Goal: Information Seeking & Learning: Check status

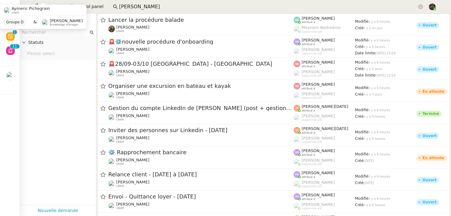
click at [29, 80] on app-tickets-filter "Statuts Please select" at bounding box center [58, 116] width 76 height 176
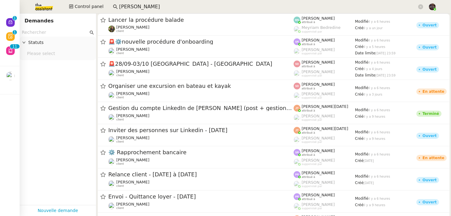
click at [43, 13] on nz-page-header "Demandes" at bounding box center [58, 20] width 76 height 15
click at [49, 2] on img at bounding box center [39, 6] width 48 height 13
click at [47, 4] on img at bounding box center [39, 6] width 48 height 13
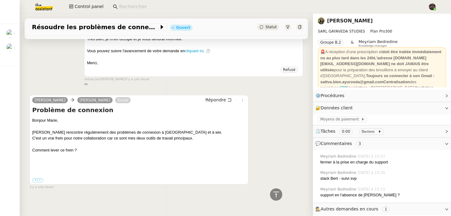
scroll to position [365, 0]
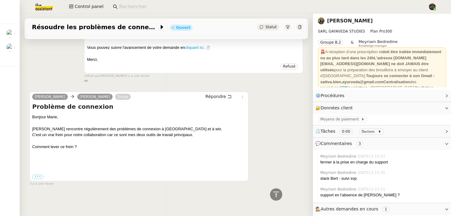
click at [332, 19] on link "Enora Conan" at bounding box center [350, 21] width 46 height 6
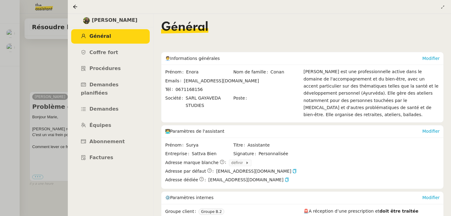
click at [55, 110] on div at bounding box center [225, 108] width 451 height 216
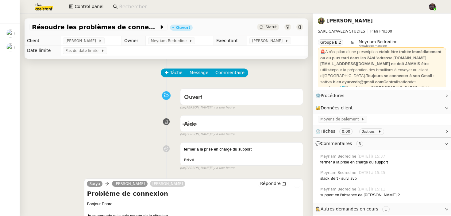
scroll to position [365, 0]
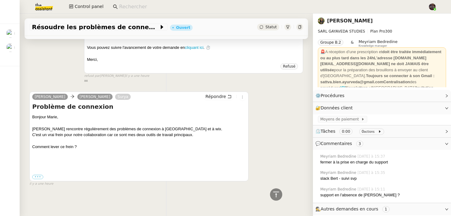
click at [339, 21] on link "Enora Conan" at bounding box center [350, 21] width 46 height 6
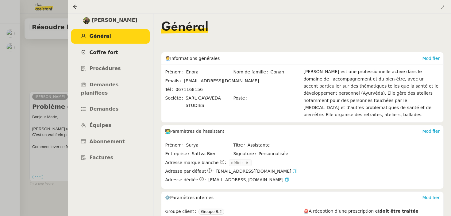
click at [135, 50] on link "Coffre fort" at bounding box center [110, 52] width 78 height 14
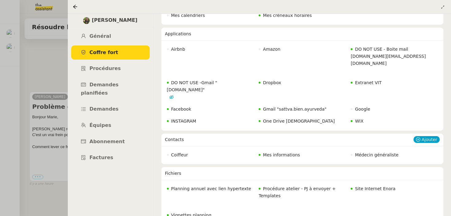
scroll to position [66, 0]
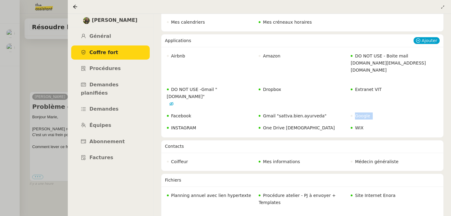
drag, startPoint x: 405, startPoint y: 103, endPoint x: 379, endPoint y: 108, distance: 26.1
click at [379, 110] on div "Google" at bounding box center [394, 115] width 91 height 11
drag, startPoint x: 379, startPoint y: 108, endPoint x: 262, endPoint y: 107, distance: 116.8
click at [262, 107] on div "Airbnb Amazon DO NOT USE - Boite mail sattva.bien.ayurveda.contact@gmail.com DO…" at bounding box center [302, 92] width 275 height 83
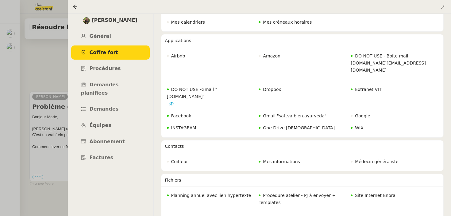
click at [51, 117] on div at bounding box center [225, 108] width 451 height 216
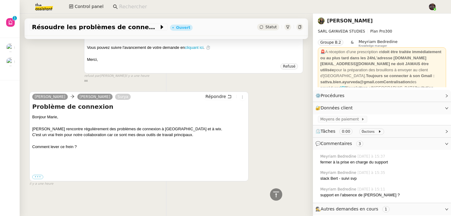
click at [335, 29] on span "SARL GAYAVEDA STUDIES Plan Pro 300" at bounding box center [382, 31] width 128 height 6
click at [341, 19] on link "Enora Conan" at bounding box center [350, 21] width 46 height 6
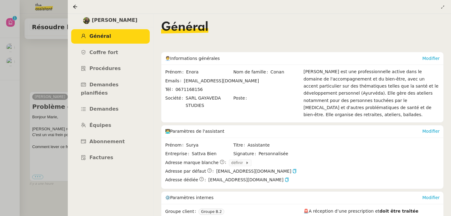
click at [55, 139] on div at bounding box center [225, 108] width 451 height 216
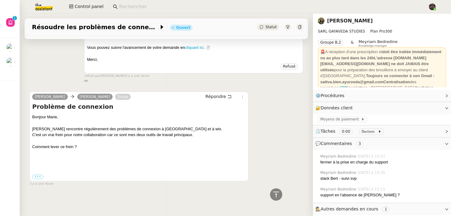
click at [334, 24] on nz-page-header-title "Enora Conan" at bounding box center [350, 21] width 46 height 9
click at [338, 21] on link "Enora Conan" at bounding box center [350, 21] width 46 height 6
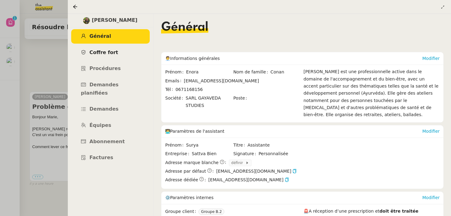
click at [97, 49] on link "Coffre fort" at bounding box center [110, 52] width 78 height 14
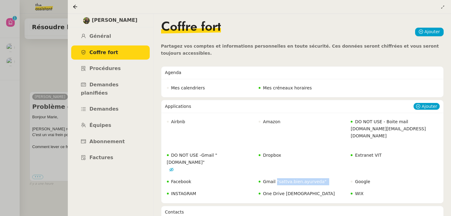
drag, startPoint x: 330, startPoint y: 176, endPoint x: 274, endPoint y: 176, distance: 55.8
click at [274, 176] on div "Gmail "sattva.bien.ayurveda"" at bounding box center [302, 181] width 91 height 11
copy link "Gmail "sattva.bien.ayurveda""
click at [402, 150] on div "Extranet VIT" at bounding box center [394, 162] width 91 height 25
drag, startPoint x: 382, startPoint y: 185, endPoint x: 322, endPoint y: 183, distance: 60.4
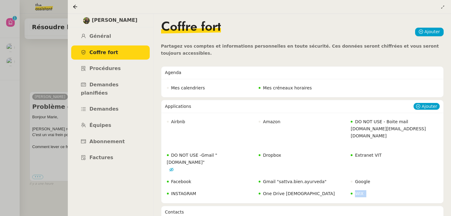
click at [322, 183] on div "Airbnb Amazon DO NOT USE - Boite mail sattva.bien.ayurveda.contact@gmail.com DO…" at bounding box center [302, 157] width 275 height 83
copy div "WIX"
click at [42, 120] on div at bounding box center [225, 108] width 451 height 216
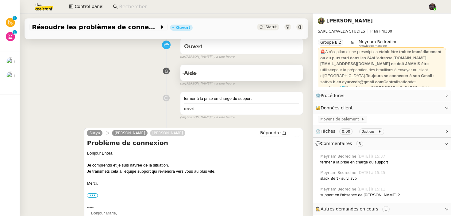
scroll to position [81, 0]
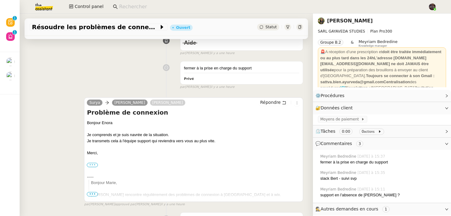
click at [95, 164] on label "•••" at bounding box center [92, 164] width 11 height 4
click at [0, 0] on input "•••" at bounding box center [0, 0] width 0 height 0
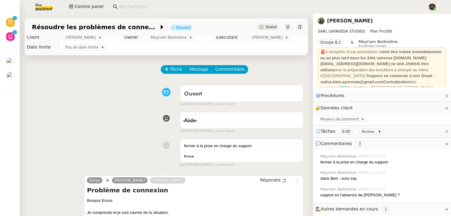
scroll to position [0, 0]
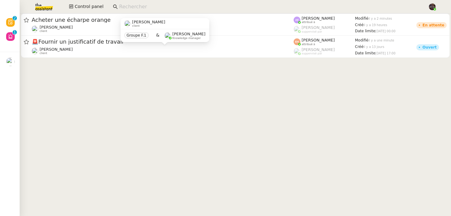
click at [151, 98] on cdk-virtual-scroll-viewport "Acheter une écharpe orange Jean-Baptiste Pamar client Anna Florent attribué à R…" at bounding box center [235, 114] width 431 height 202
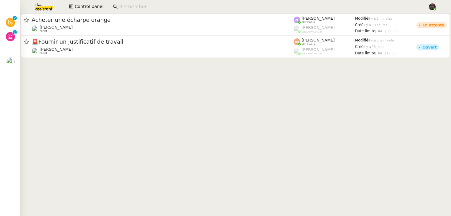
click at [151, 98] on cdk-virtual-scroll-viewport "Acheter une écharpe orange Jean-Baptiste Pamar client Anna Florent attribué à R…" at bounding box center [235, 114] width 431 height 202
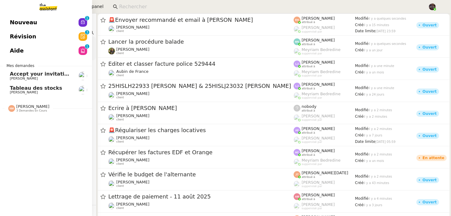
click at [15, 124] on div "Nouveau 0 1 2 3 4 5 6 7 8 9 Révision 0 1 2 3 4 5 6 7 8 9 Aide 0 1 2 3 4 5 6 7 8…" at bounding box center [46, 114] width 92 height 202
click at [51, 36] on link "Révision 0 1 2 3 4 5 6 7 8 9" at bounding box center [46, 36] width 92 height 14
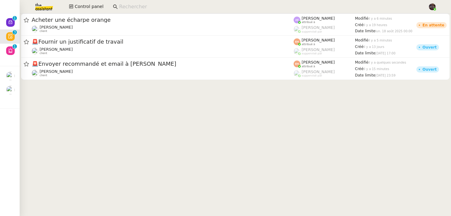
click at [162, 133] on cdk-virtual-scroll-viewport "Acheter une écharpe orange [PERSON_NAME] client [PERSON_NAME] attribué à [PERSO…" at bounding box center [235, 114] width 431 height 202
click at [104, 111] on cdk-virtual-scroll-viewport "Acheter une écharpe orange Jean-Baptiste Pamar client Anna Florent attribué à R…" at bounding box center [235, 114] width 431 height 202
click at [81, 116] on cdk-virtual-scroll-viewport "Acheter une écharpe orange Jean-Baptiste Pamar client Anna Florent attribué à R…" at bounding box center [235, 114] width 431 height 202
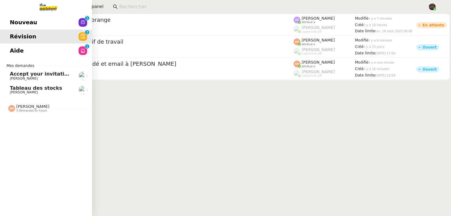
click at [21, 18] on span "Nouveau" at bounding box center [23, 22] width 27 height 9
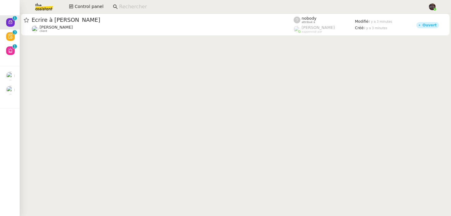
click at [115, 72] on cdk-virtual-scroll-viewport "Ecrire à Bryan Vitor Alvites client nobody attribué à Romane Vachon suppervisé …" at bounding box center [235, 114] width 431 height 202
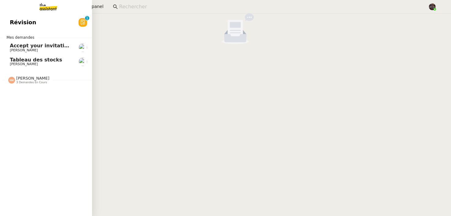
click at [18, 60] on span "Tableau des stocks" at bounding box center [36, 60] width 52 height 6
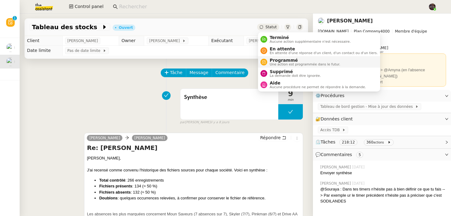
click at [277, 59] on span "Programmé" at bounding box center [304, 60] width 71 height 5
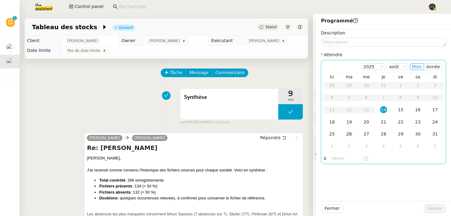
click at [350, 135] on div "26" at bounding box center [349, 133] width 7 height 7
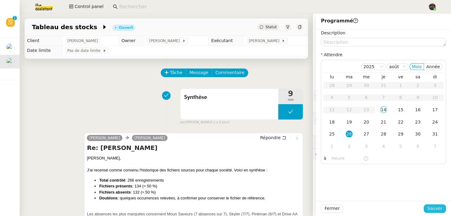
click at [438, 208] on span "Sauver" at bounding box center [434, 207] width 15 height 7
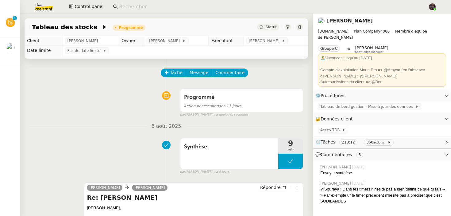
click at [114, 92] on div "Programmé Action nécessaire dans 11 jours false par Bert C. il y a quelques sec…" at bounding box center [165, 102] width 273 height 32
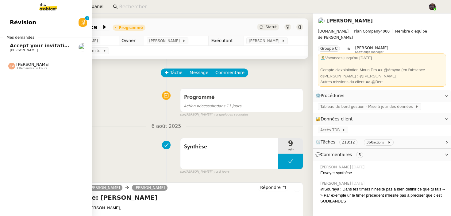
click at [7, 20] on link "Révision 0 1 2 3 4 5 6 7 8 9" at bounding box center [46, 22] width 92 height 14
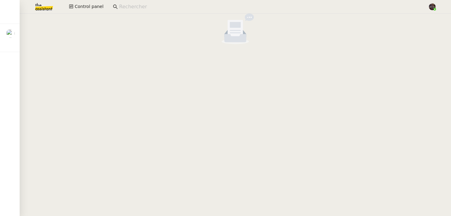
click at [119, 100] on cdk-virtual-scroll-viewport at bounding box center [235, 114] width 431 height 202
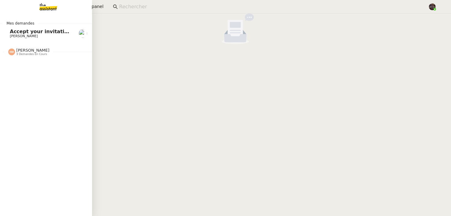
click at [7, 32] on link "Accept your invitation to join shared calenda"Majda FAROUK" Pascal Gauthier" at bounding box center [46, 33] width 92 height 14
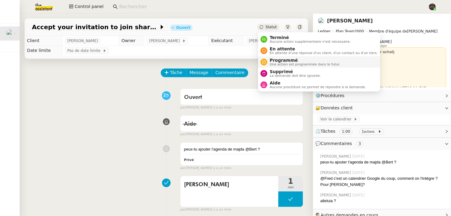
click at [285, 64] on span "Une action est programmée dans le futur." at bounding box center [304, 64] width 71 height 3
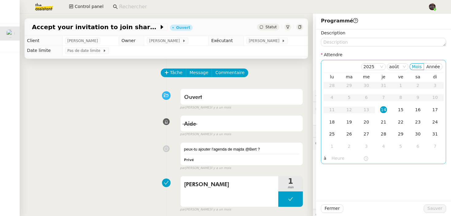
click at [333, 131] on div "25" at bounding box center [331, 133] width 7 height 7
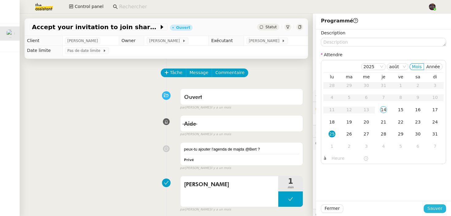
click at [436, 208] on span "Sauver" at bounding box center [434, 207] width 15 height 7
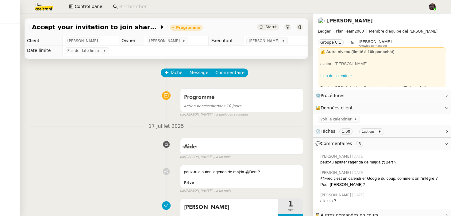
click at [91, 98] on div "Programmé Action nécessaire dans 10 jours false par Bert C. il y a quelques sec…" at bounding box center [165, 102] width 273 height 32
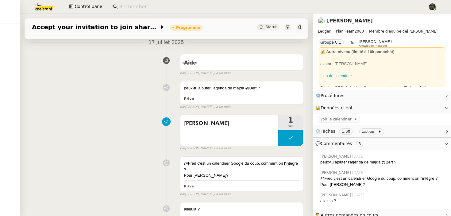
scroll to position [83, 0]
click at [91, 98] on div "peux-tu ajouter l'agenda de majda @Bert ? Privé false par Frédérique A. il y a …" at bounding box center [165, 93] width 273 height 31
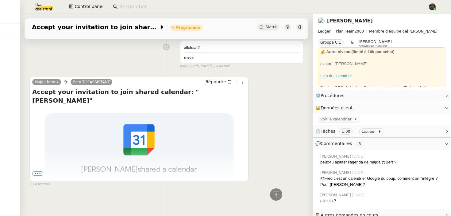
scroll to position [0, 0]
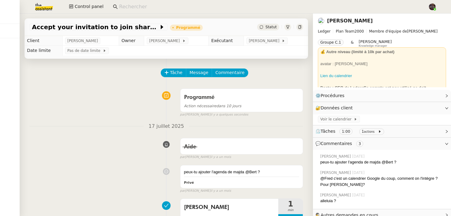
click at [42, 6] on img at bounding box center [39, 6] width 48 height 13
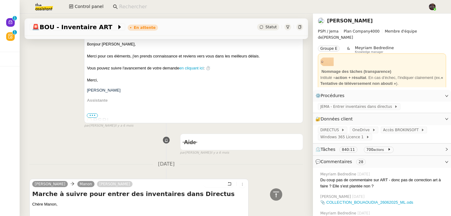
scroll to position [16476, 0]
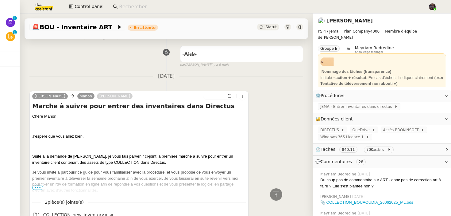
click at [85, 26] on span "🚨 BOU - Inventaire ART" at bounding box center [74, 27] width 85 height 6
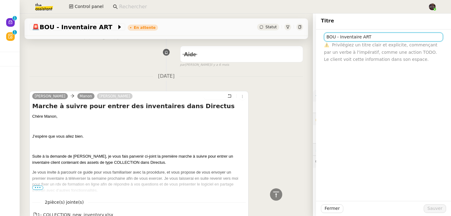
click at [375, 36] on input "BOU - Inventaire ART" at bounding box center [383, 36] width 119 height 9
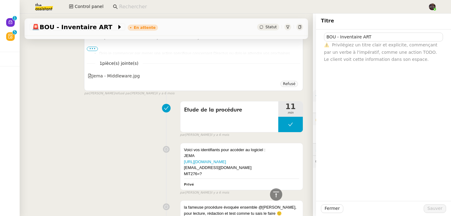
click at [131, 140] on div "Voici vos identifiants pour accéder au logiciel : JEMA https://cms.pspi.ch/admi…" at bounding box center [165, 167] width 273 height 55
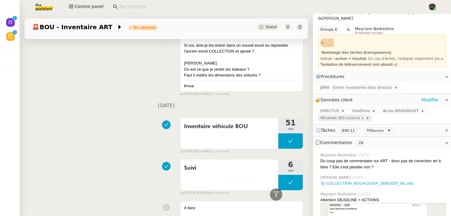
scroll to position [20, 0]
click at [380, 131] on small "actions" at bounding box center [378, 129] width 11 height 3
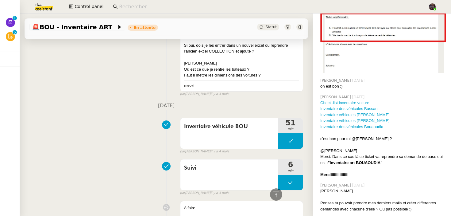
scroll to position [1226, 0]
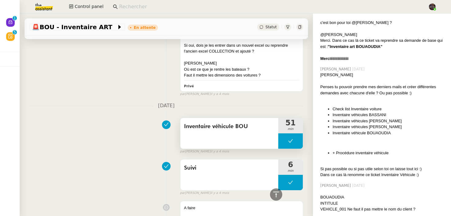
click at [234, 129] on div "Inventaire véhicule BOU" at bounding box center [229, 133] width 98 height 31
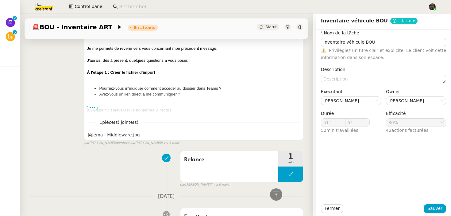
scroll to position [14936, 0]
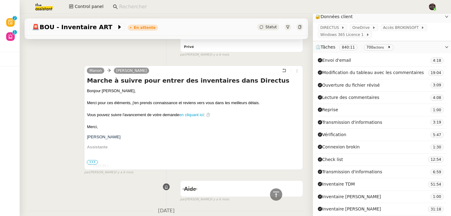
scroll to position [16476, 0]
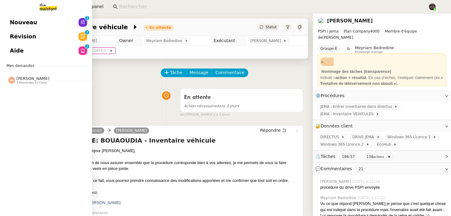
click at [20, 24] on span "Nouveau" at bounding box center [23, 22] width 27 height 9
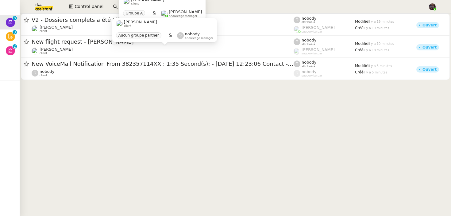
click at [122, 143] on cdk-virtual-scroll-viewport "V2 - Dossiers complets a été téléchargé [PERSON_NAME] client nobody attribué à …" at bounding box center [235, 114] width 431 height 202
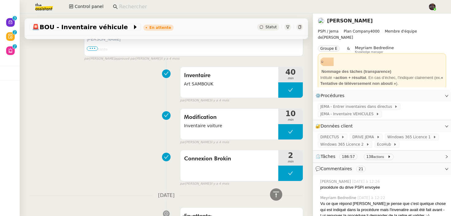
scroll to position [6203, 0]
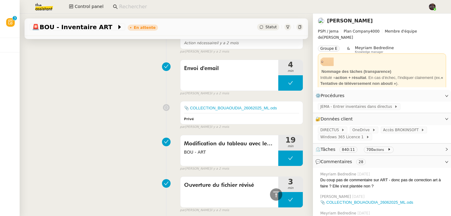
scroll to position [964, 0]
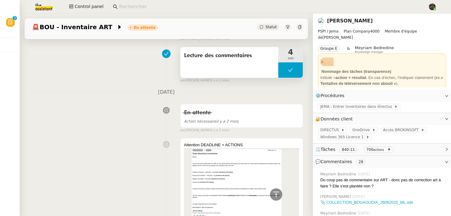
click at [228, 63] on div "Lecture des commentaires" at bounding box center [229, 62] width 98 height 31
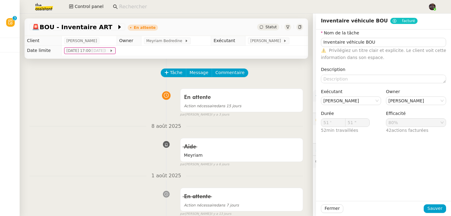
click at [227, 129] on nz-divider "8 août 2025" at bounding box center [165, 126] width 273 height 8
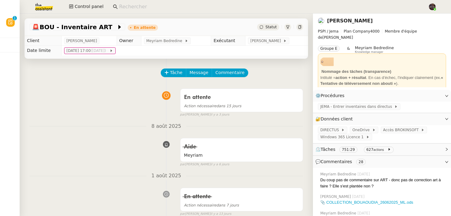
click at [101, 162] on div "Aide Meyriam false par Tatyana O. il y a 6 jours" at bounding box center [165, 151] width 273 height 32
click at [139, 146] on div "Aide Meyriam false par Tatyana O. il y a 6 jours" at bounding box center [165, 151] width 273 height 32
click at [299, 27] on icon at bounding box center [300, 27] width 4 height 4
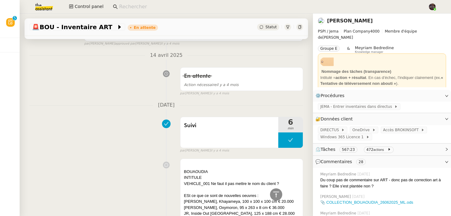
click at [71, 102] on nz-divider "11 avril 2025" at bounding box center [165, 105] width 273 height 8
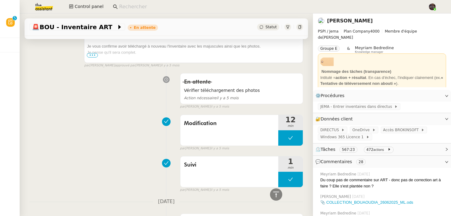
scroll to position [5115, 0]
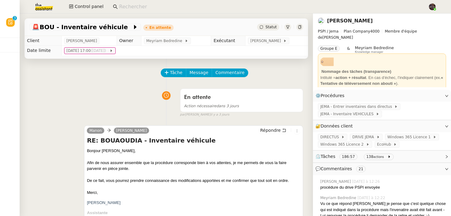
click at [109, 89] on div "En attente Action nécessaire dans 3 jours false par [PERSON_NAME] [DATE]" at bounding box center [165, 102] width 273 height 32
click at [299, 27] on icon at bounding box center [300, 27] width 4 height 4
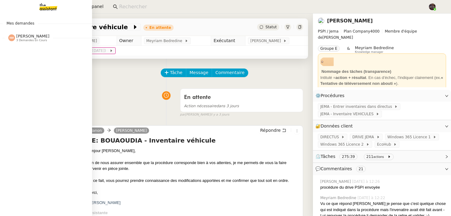
click at [36, 40] on span "3 demandes en cours" at bounding box center [31, 40] width 31 height 3
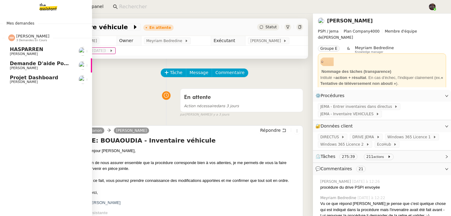
click at [38, 39] on span "3 demandes en cours" at bounding box center [31, 40] width 31 height 3
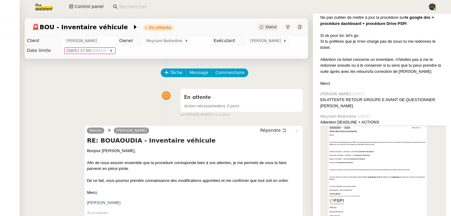
scroll to position [1071, 0]
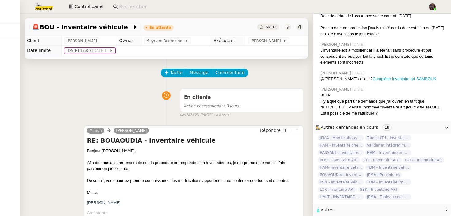
click at [366, 211] on span "🧴 Autres" at bounding box center [376, 209] width 123 height 7
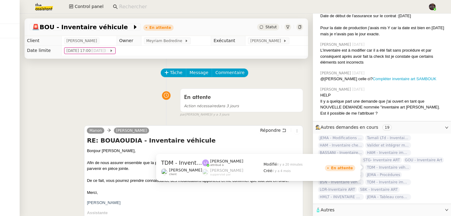
scroll to position [1081, 0]
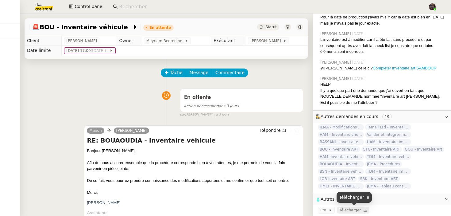
click at [361, 208] on span at bounding box center [362, 210] width 2 height 4
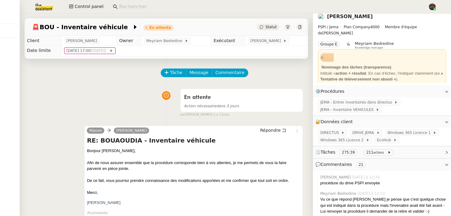
scroll to position [0, 0]
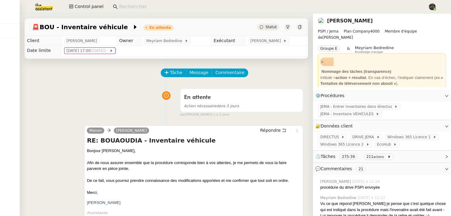
click at [45, 7] on img at bounding box center [39, 6] width 48 height 13
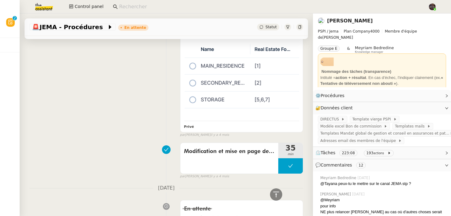
scroll to position [2803, 0]
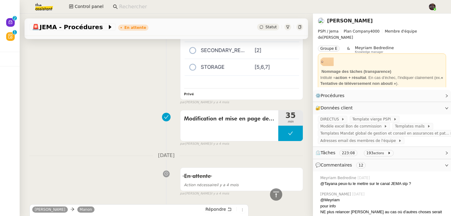
click at [48, 8] on img at bounding box center [39, 6] width 48 height 13
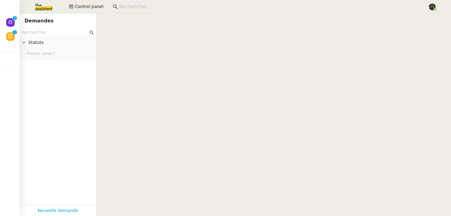
click at [56, 31] on input "text" at bounding box center [55, 32] width 67 height 7
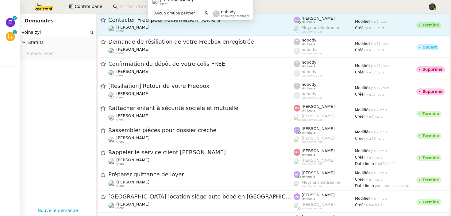
type input "volna zyl"
click at [251, 27] on div "Volna Zylberberg client" at bounding box center [200, 29] width 185 height 8
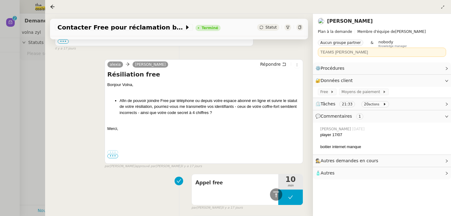
scroll to position [1114, 0]
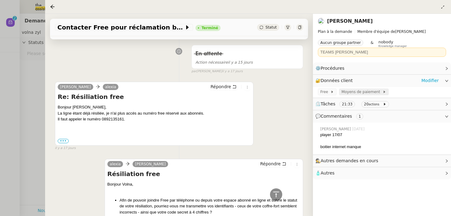
click at [357, 94] on span "Moyens de paiement" at bounding box center [361, 92] width 41 height 6
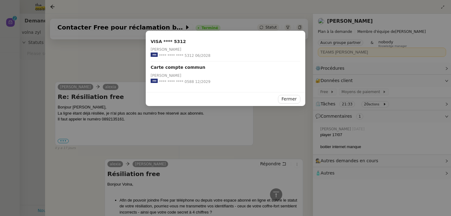
click at [105, 61] on nz-modal-container "VISA **** 5312 Volna Zylberberg **** **** **** 5312 06/2028 Carte compte commun…" at bounding box center [225, 108] width 451 height 216
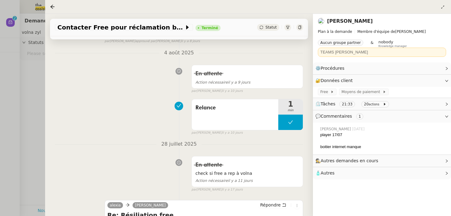
scroll to position [489, 0]
click at [6, 70] on div at bounding box center [225, 108] width 451 height 216
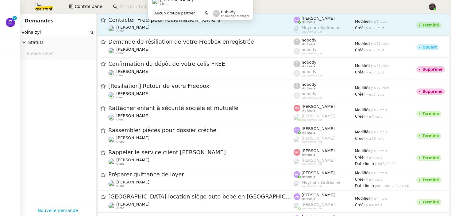
click at [122, 25] on span "Volna Zylberberg" at bounding box center [132, 27] width 33 height 5
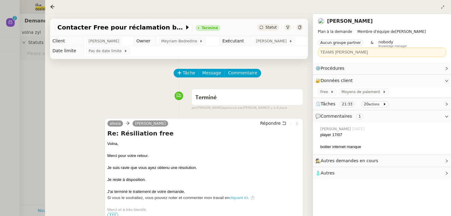
click at [333, 102] on span "Tâches" at bounding box center [327, 103] width 15 height 5
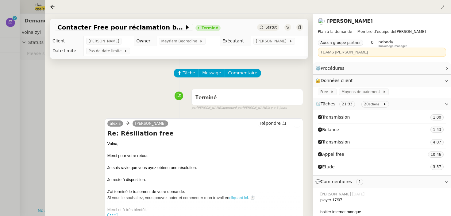
click at [346, 142] on span "Transmission" at bounding box center [334, 141] width 32 height 7
click at [341, 117] on span "Transmission" at bounding box center [334, 116] width 32 height 7
click at [32, 106] on div at bounding box center [225, 108] width 451 height 216
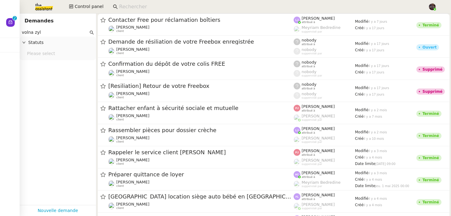
click at [62, 32] on input "volna zyl" at bounding box center [55, 32] width 67 height 7
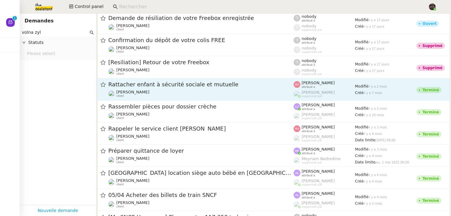
scroll to position [27, 0]
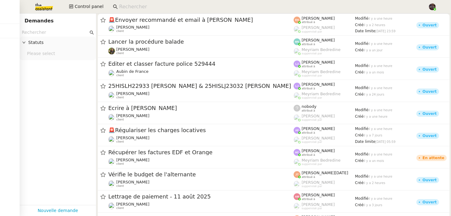
click at [42, 8] on img at bounding box center [39, 6] width 48 height 13
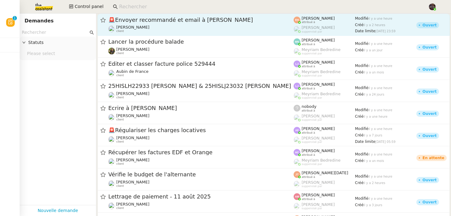
click at [217, 21] on span "🚨 Envoyer recommandé et email à [PERSON_NAME]" at bounding box center [200, 20] width 185 height 6
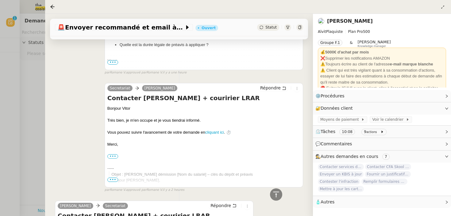
scroll to position [671, 0]
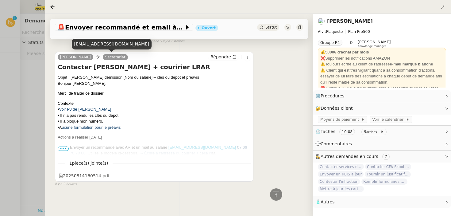
click at [100, 43] on div "[EMAIL_ADDRESS][DOMAIN_NAME]" at bounding box center [112, 44] width 80 height 11
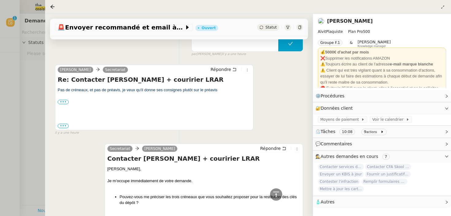
scroll to position [413, 0]
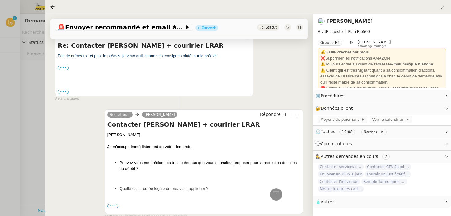
click at [282, 27] on div "Statut" at bounding box center [280, 27] width 46 height 7
click at [286, 27] on icon at bounding box center [288, 27] width 4 height 4
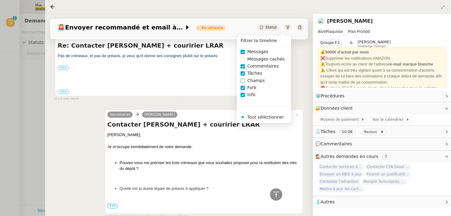
click at [253, 81] on span "Champs" at bounding box center [256, 80] width 22 height 7
click at [176, 102] on div "Tâche Message Commentaire Veuillez patienter une erreur s'est produite 👌👌👌 mess…" at bounding box center [179, 118] width 268 height 944
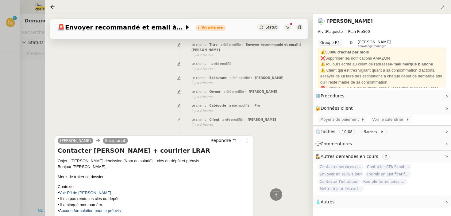
scroll to position [808, 0]
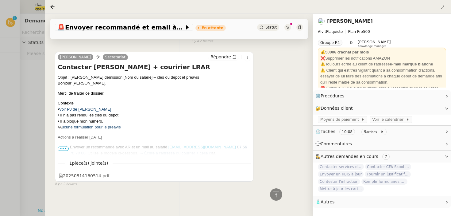
click at [64, 146] on span "•••" at bounding box center [63, 148] width 11 height 4
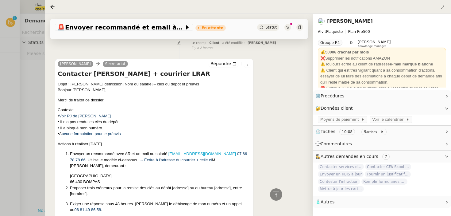
scroll to position [695, 0]
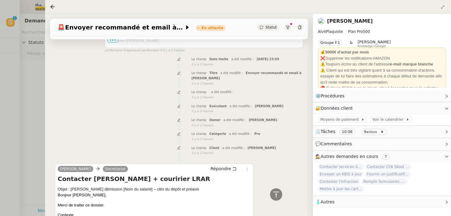
click at [258, 107] on span "[PERSON_NAME]" at bounding box center [269, 105] width 29 height 3
drag, startPoint x: 258, startPoint y: 107, endPoint x: 280, endPoint y: 109, distance: 21.8
click at [281, 109] on div "Le champ Exécutant a été modifié : [PERSON_NAME]" at bounding box center [247, 106] width 112 height 5
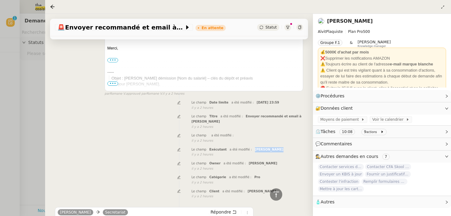
scroll to position [646, 0]
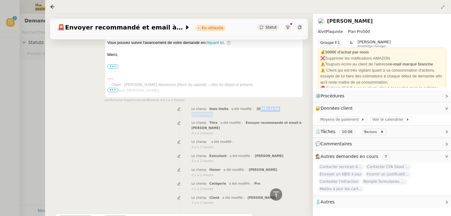
drag, startPoint x: 252, startPoint y: 109, endPoint x: 259, endPoint y: 114, distance: 8.1
click at [259, 114] on div "Le champ Date limite a été modifié : [DATE] 23:59 false il y a 2 heures" at bounding box center [247, 110] width 112 height 11
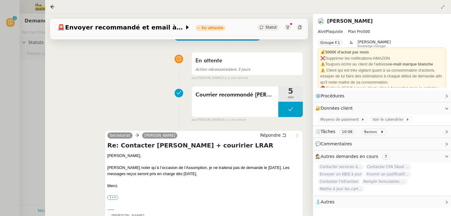
scroll to position [25, 0]
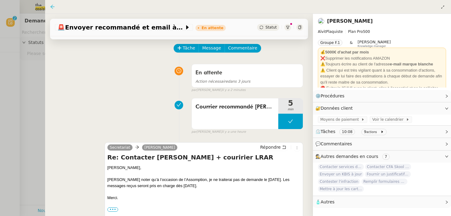
click at [54, 6] on icon at bounding box center [52, 6] width 5 height 5
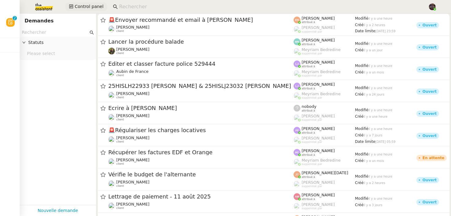
click at [90, 9] on span "Control panel" at bounding box center [89, 6] width 29 height 7
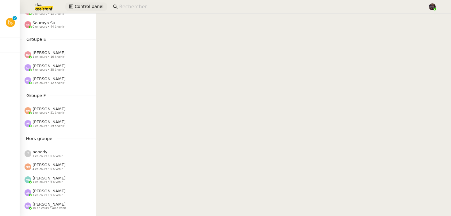
scroll to position [217, 0]
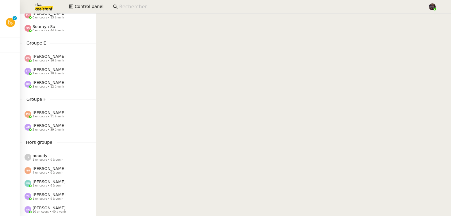
click at [52, 59] on span "1 en cours • 16 à venir" at bounding box center [48, 60] width 32 height 3
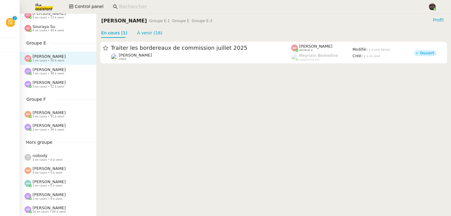
click at [53, 70] on span "[PERSON_NAME]" at bounding box center [48, 69] width 33 height 5
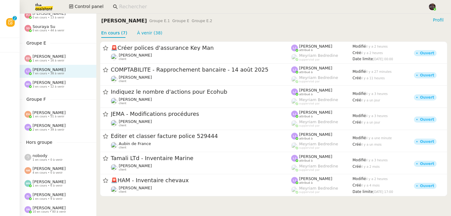
click at [58, 81] on span "[PERSON_NAME]" at bounding box center [48, 82] width 33 height 5
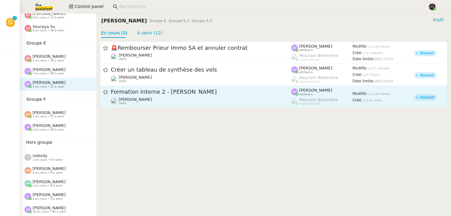
click at [155, 107] on link "Formation Interne 2 - [PERSON_NAME] [PERSON_NAME] client [PERSON_NAME] attribué…" at bounding box center [273, 97] width 347 height 22
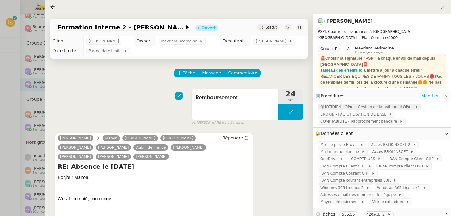
click at [349, 108] on span "QUOTIDIEN - OPAL - Gestion de la boîte mail OPAL" at bounding box center [367, 107] width 94 height 6
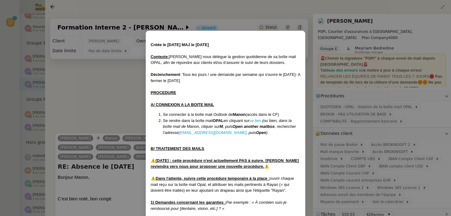
scroll to position [25, 0]
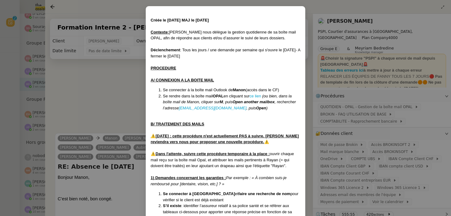
click at [136, 104] on nz-modal-container "Créée le [DATE] MAJ le [DATE] Contexte : [PERSON_NAME] nous délègue la gestion …" at bounding box center [225, 108] width 451 height 216
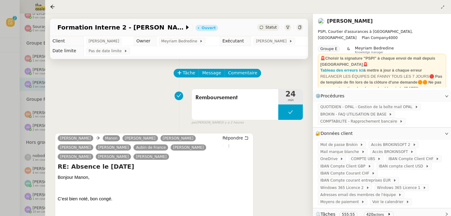
click at [18, 60] on div at bounding box center [225, 108] width 451 height 216
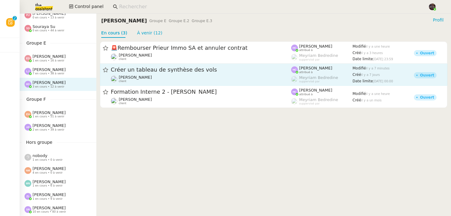
click at [146, 75] on div "Créer un tableau de synthèse des vols [PERSON_NAME] client" at bounding box center [201, 74] width 180 height 17
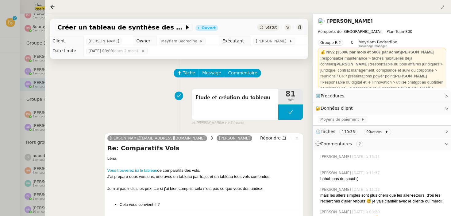
click at [30, 96] on div at bounding box center [225, 108] width 451 height 216
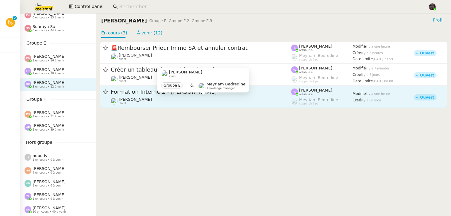
click at [170, 104] on div "[PERSON_NAME] client" at bounding box center [201, 101] width 180 height 8
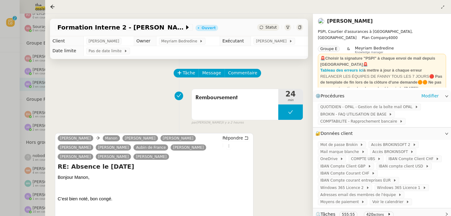
click at [346, 117] on div "QUOTIDIEN - OPAL - Gestion de la boîte mail OPAL BROKIN - FAQ UTILISATION DE BA…" at bounding box center [382, 114] width 138 height 25
click at [349, 122] on span "COMPTABILITE - Rapprochement bancaire" at bounding box center [359, 121] width 79 height 6
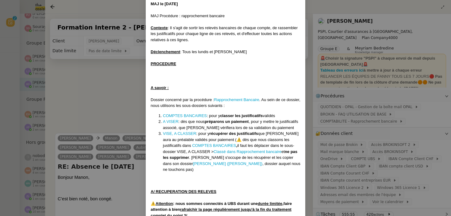
scroll to position [40, 0]
click at [378, 127] on nz-modal-container "Créée le [DATE] MAJ le [DATE] MAJ Procédure : rapprochement bancaire Contexte :…" at bounding box center [225, 108] width 451 height 216
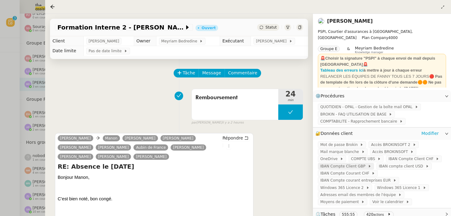
scroll to position [9, 0]
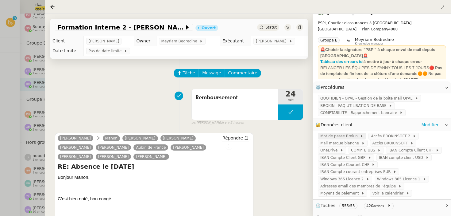
click at [349, 135] on span "Mot de passe Brokin" at bounding box center [340, 136] width 40 height 6
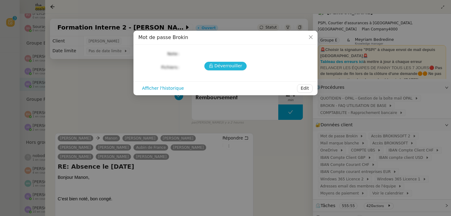
click at [227, 63] on span "Déverrouiller" at bounding box center [228, 65] width 28 height 7
click at [123, 120] on nz-modal-container "Mot de passe Brokin Déverrouiller Note Fichiers Upload Afficher l'historique Ed…" at bounding box center [225, 108] width 451 height 216
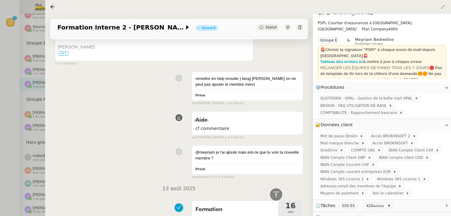
scroll to position [220, 0]
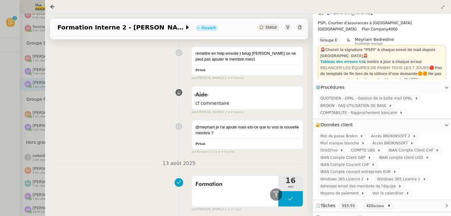
click at [22, 130] on div at bounding box center [225, 108] width 451 height 216
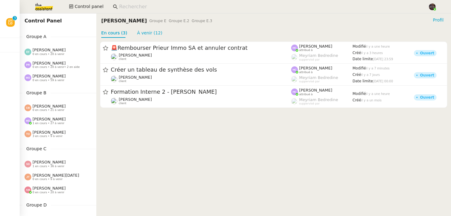
click at [43, 106] on span "Coralie Bordas" at bounding box center [48, 106] width 33 height 5
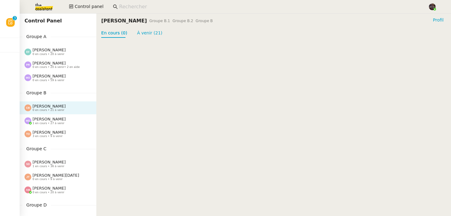
click at [44, 116] on div "Marylou Deybach 1 en cours • 27 à venir" at bounding box center [58, 120] width 77 height 13
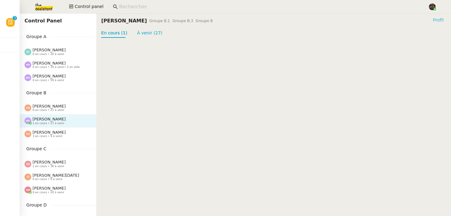
click at [434, 19] on span "Profil" at bounding box center [438, 20] width 11 height 6
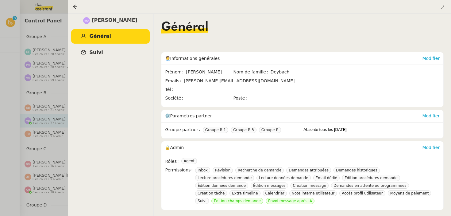
click at [107, 51] on link "Suivi" at bounding box center [110, 52] width 78 height 14
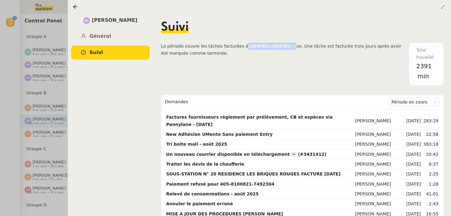
drag, startPoint x: 241, startPoint y: 44, endPoint x: 309, endPoint y: 45, distance: 68.4
click at [309, 45] on span "La période couvre les tâches facturées du 04/08/2025 au 03/09/2025 inclus. Une …" at bounding box center [285, 64] width 248 height 43
click at [54, 96] on div at bounding box center [225, 108] width 451 height 216
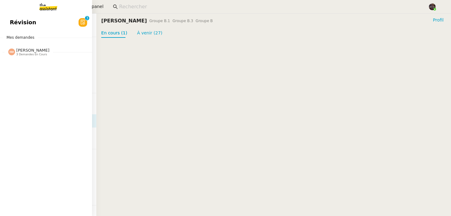
click at [51, 59] on div "Révision 0 1 2 3 4 5 6 7 8 9 Mes demandes Nicolas Morin 3 demandes en cours HAS…" at bounding box center [46, 114] width 92 height 202
click at [38, 53] on span "3 demandes en cours" at bounding box center [31, 54] width 31 height 3
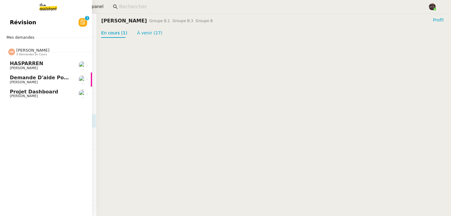
click at [43, 63] on nz-collapse-panel "Nicolas Morin 3 demandes en cours HASPARREN Lydie Laulon Demande d'aide pour la…" at bounding box center [46, 70] width 92 height 60
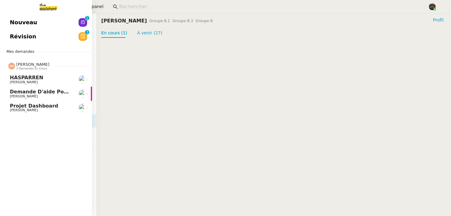
click at [46, 74] on link "HASPARREN Lydie Laulon" at bounding box center [46, 79] width 92 height 14
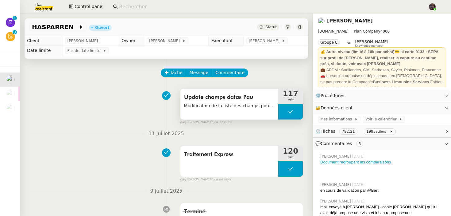
click at [253, 102] on span "Modification de la liste des champs pour lesquels la comparaison entre Pau et J…" at bounding box center [229, 105] width 90 height 7
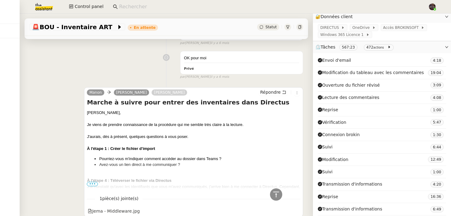
scroll to position [13937, 0]
